Goal: Information Seeking & Learning: Check status

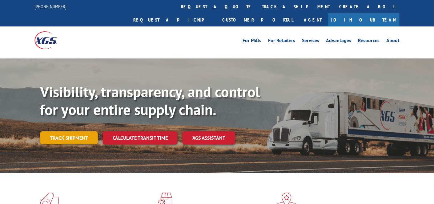
click at [81, 131] on link "Track shipment" at bounding box center [69, 137] width 58 height 13
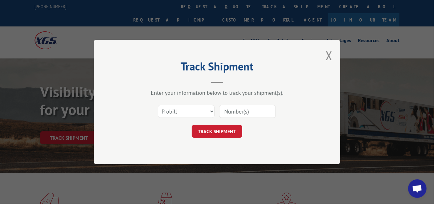
click at [236, 112] on input at bounding box center [247, 111] width 57 height 13
paste input "17487783"
type input "17487783"
click at [226, 132] on button "TRACK SHIPMENT" at bounding box center [217, 131] width 50 height 13
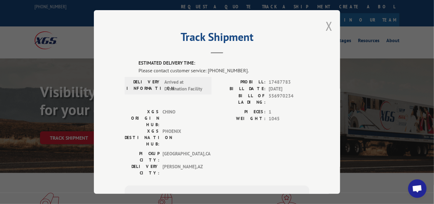
click at [325, 25] on button "Close modal" at bounding box center [328, 26] width 7 height 16
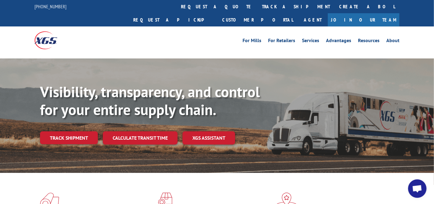
click at [63, 131] on link "Track shipment" at bounding box center [69, 137] width 58 height 13
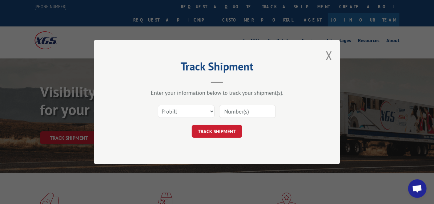
click at [240, 107] on input at bounding box center [247, 111] width 57 height 13
click at [249, 113] on input at bounding box center [247, 111] width 57 height 13
paste input "17674416"
type input "17674416"
click at [222, 132] on button "TRACK SHIPMENT" at bounding box center [217, 131] width 50 height 13
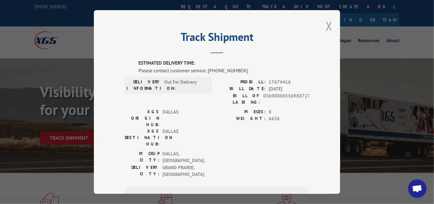
click at [326, 23] on button "Close modal" at bounding box center [328, 26] width 7 height 16
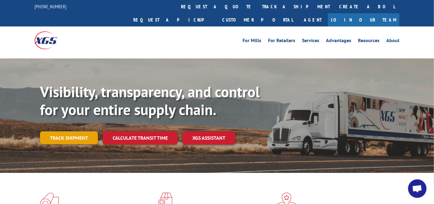
click at [81, 131] on link "Track shipment" at bounding box center [69, 137] width 58 height 13
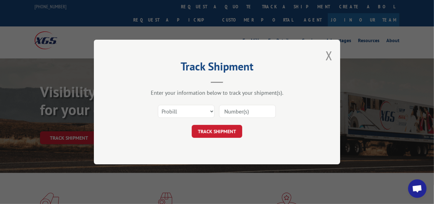
click at [260, 112] on input at bounding box center [247, 111] width 57 height 13
type input "17487783"
click at [213, 128] on button "TRACK SHIPMENT" at bounding box center [217, 131] width 50 height 13
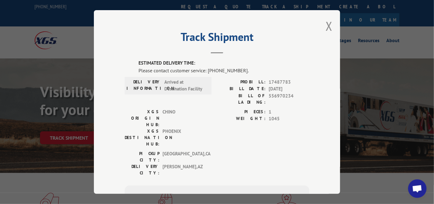
click at [330, 27] on div "Track Shipment ESTIMATED DELIVERY TIME: Please contact customer service: [PHONE…" at bounding box center [217, 102] width 246 height 184
click at [328, 27] on button "Close modal" at bounding box center [328, 26] width 7 height 16
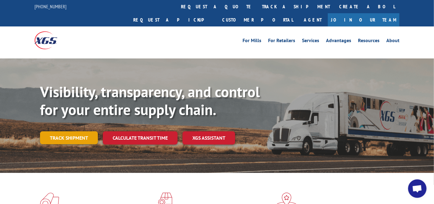
click at [69, 131] on link "Track shipment" at bounding box center [69, 137] width 58 height 13
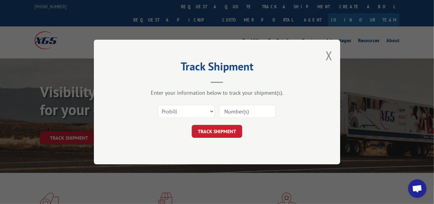
click at [224, 116] on input at bounding box center [247, 111] width 57 height 13
type input "17487783"
click at [227, 132] on button "TRACK SHIPMENT" at bounding box center [217, 131] width 50 height 13
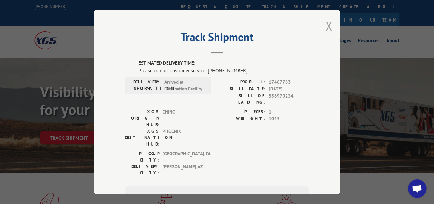
click at [325, 27] on button "Close modal" at bounding box center [328, 26] width 7 height 16
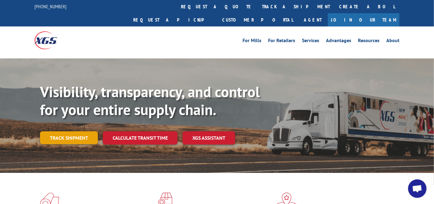
click at [59, 131] on link "Track shipment" at bounding box center [69, 137] width 58 height 13
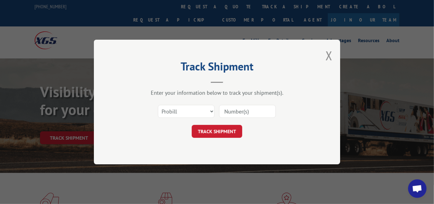
click at [255, 111] on input at bounding box center [247, 111] width 57 height 13
click at [235, 111] on input at bounding box center [247, 111] width 57 height 13
paste input "17674416"
type input "17674416"
click at [219, 132] on button "TRACK SHIPMENT" at bounding box center [217, 131] width 50 height 13
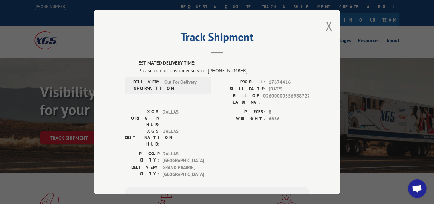
click at [330, 23] on div "Track Shipment ESTIMATED DELIVERY TIME: Please contact customer service: [PHONE…" at bounding box center [217, 102] width 246 height 184
click at [332, 25] on div "Track Shipment ESTIMATED DELIVERY TIME: Please contact customer service: [PHONE…" at bounding box center [217, 102] width 246 height 184
click at [329, 25] on button "Close modal" at bounding box center [328, 26] width 7 height 16
